Goal: Task Accomplishment & Management: Use online tool/utility

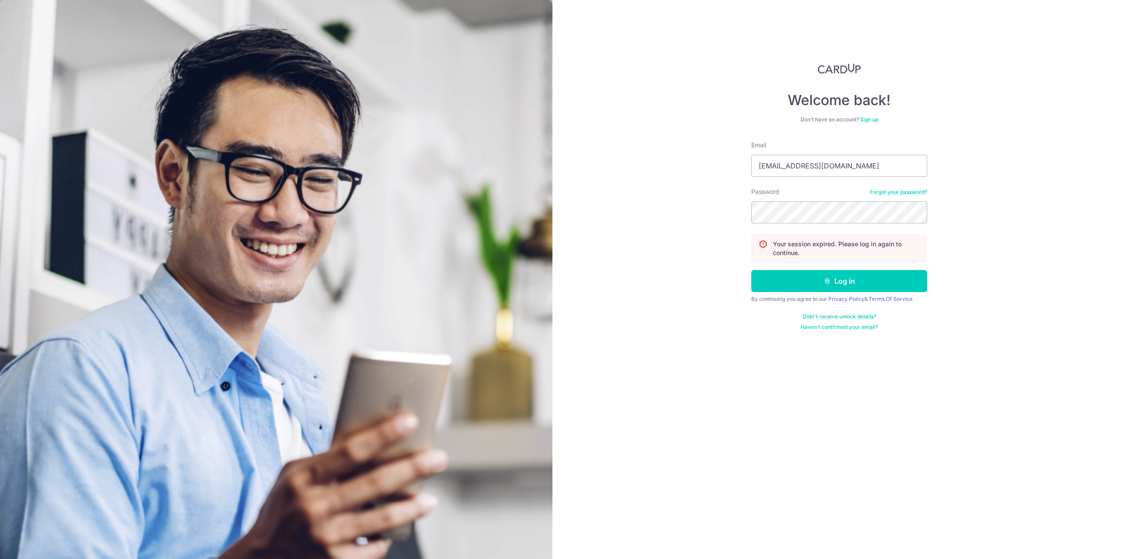
type input "nigelsim08@yahoo.com.sg"
click at [751, 270] on button "Log in" at bounding box center [839, 281] width 176 height 22
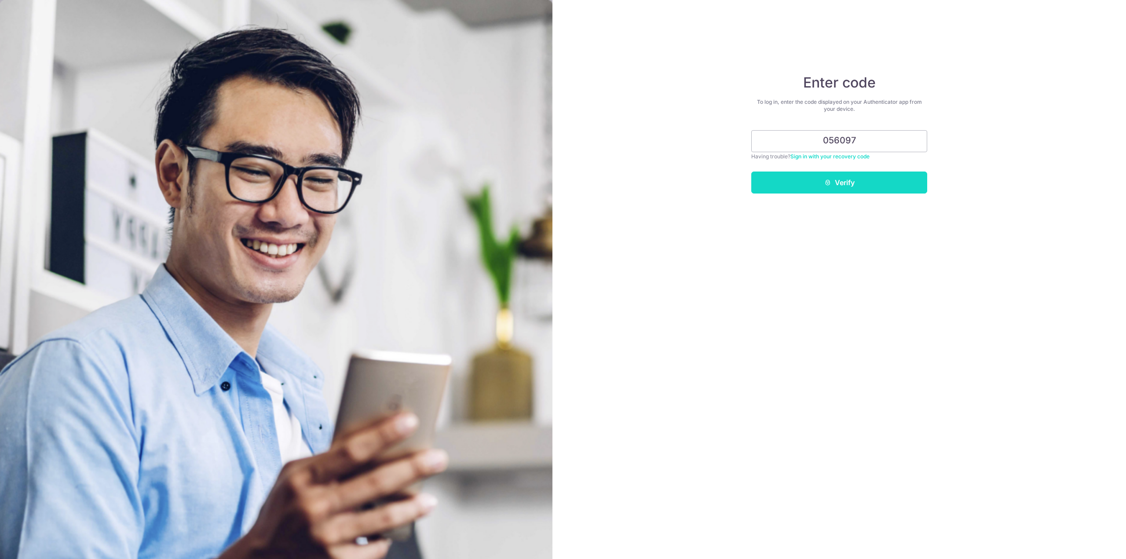
type input "056097"
click at [878, 186] on button "Verify" at bounding box center [839, 183] width 176 height 22
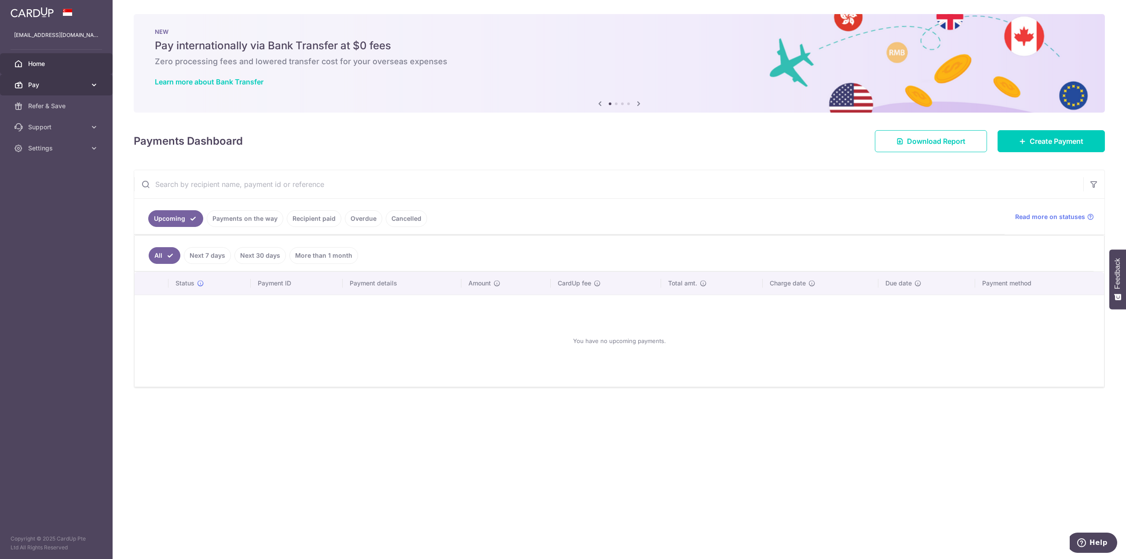
click at [87, 85] on link "Pay" at bounding box center [56, 84] width 113 height 21
